Goal: Transaction & Acquisition: Purchase product/service

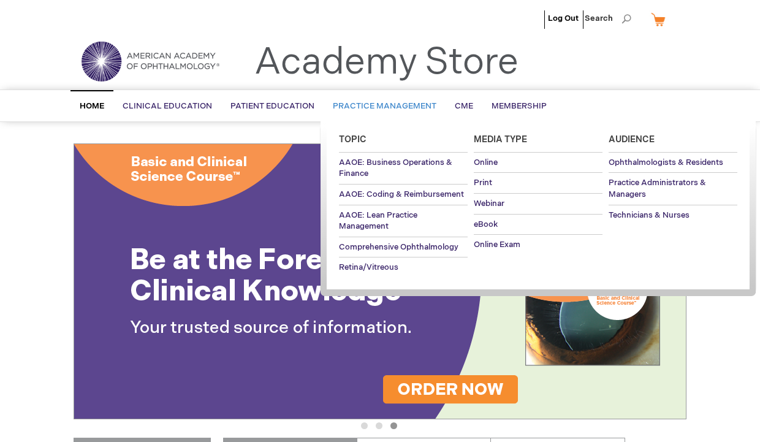
click at [382, 104] on span "Practice Management" at bounding box center [385, 106] width 104 height 10
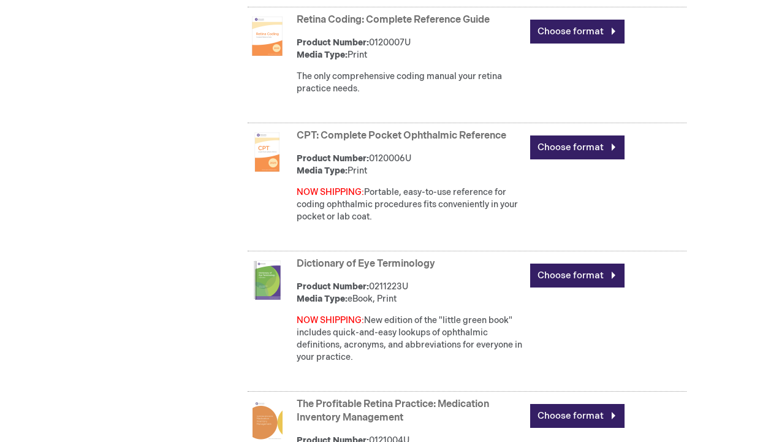
scroll to position [1114, 0]
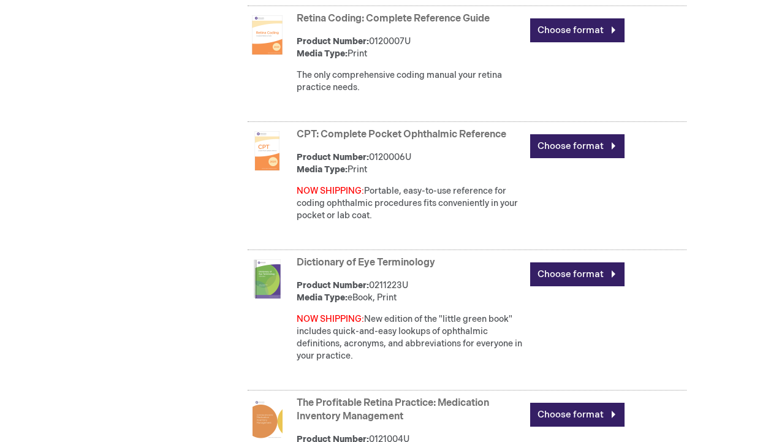
click at [271, 159] on img at bounding box center [266, 150] width 39 height 39
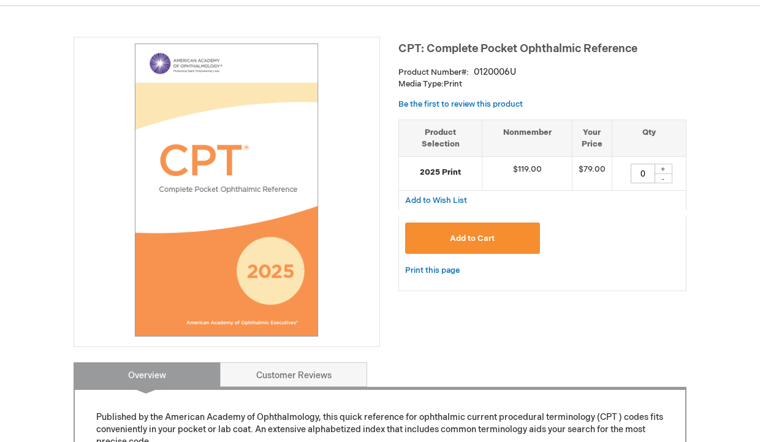
scroll to position [135, 0]
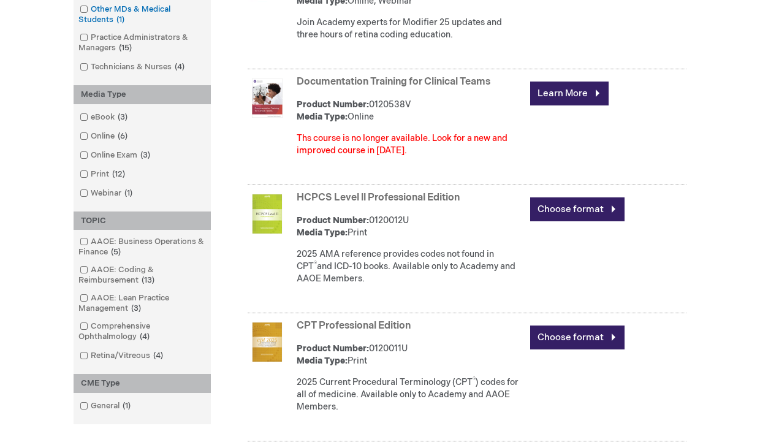
scroll to position [441, 0]
